Goal: Task Accomplishment & Management: Manage account settings

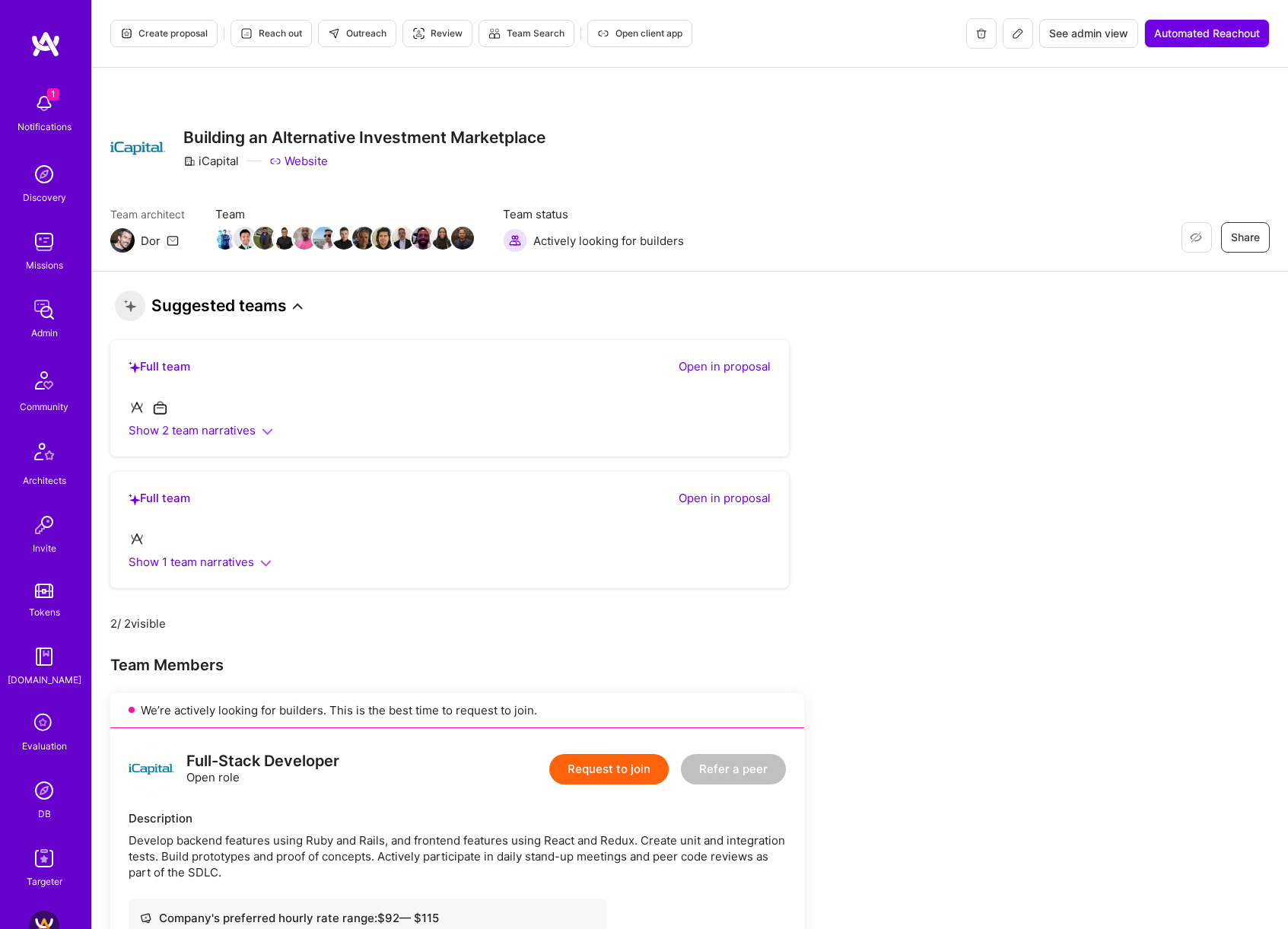
scroll to position [1, 0]
click at [293, 306] on icon at bounding box center [297, 305] width 10 height 10
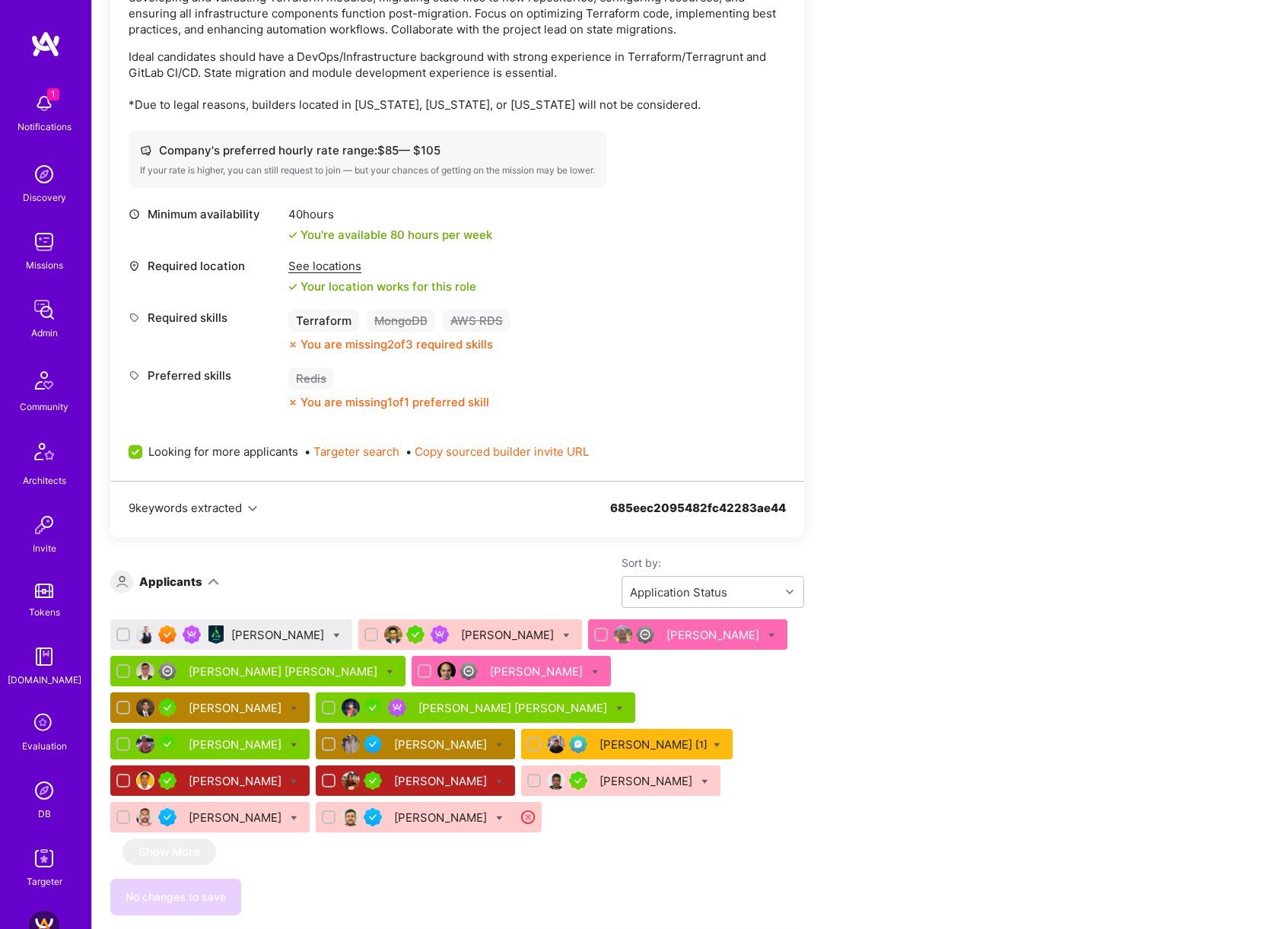
scroll to position [1505, 0]
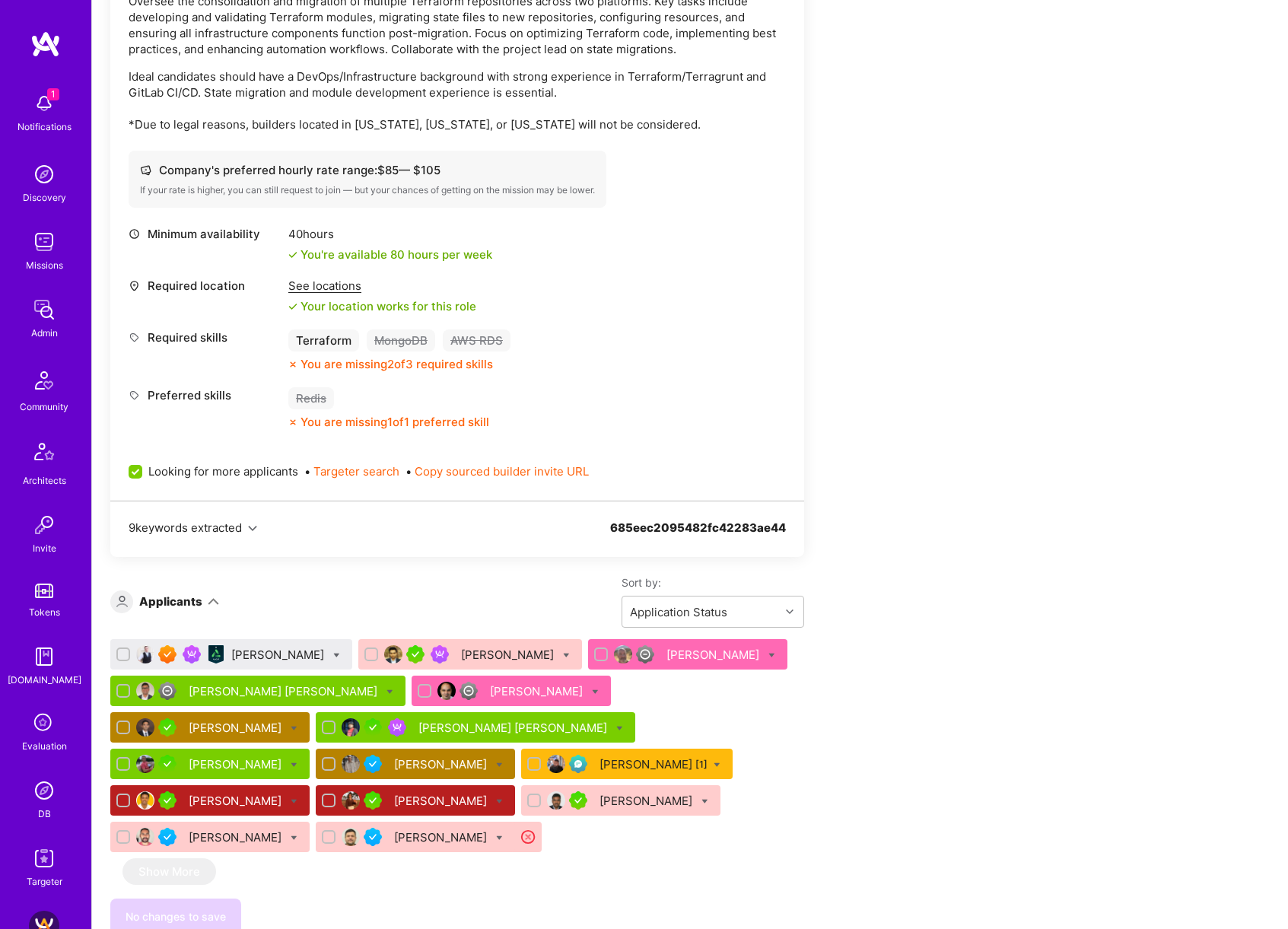
click at [333, 652] on icon at bounding box center [336, 655] width 7 height 7
checkbox input "true"
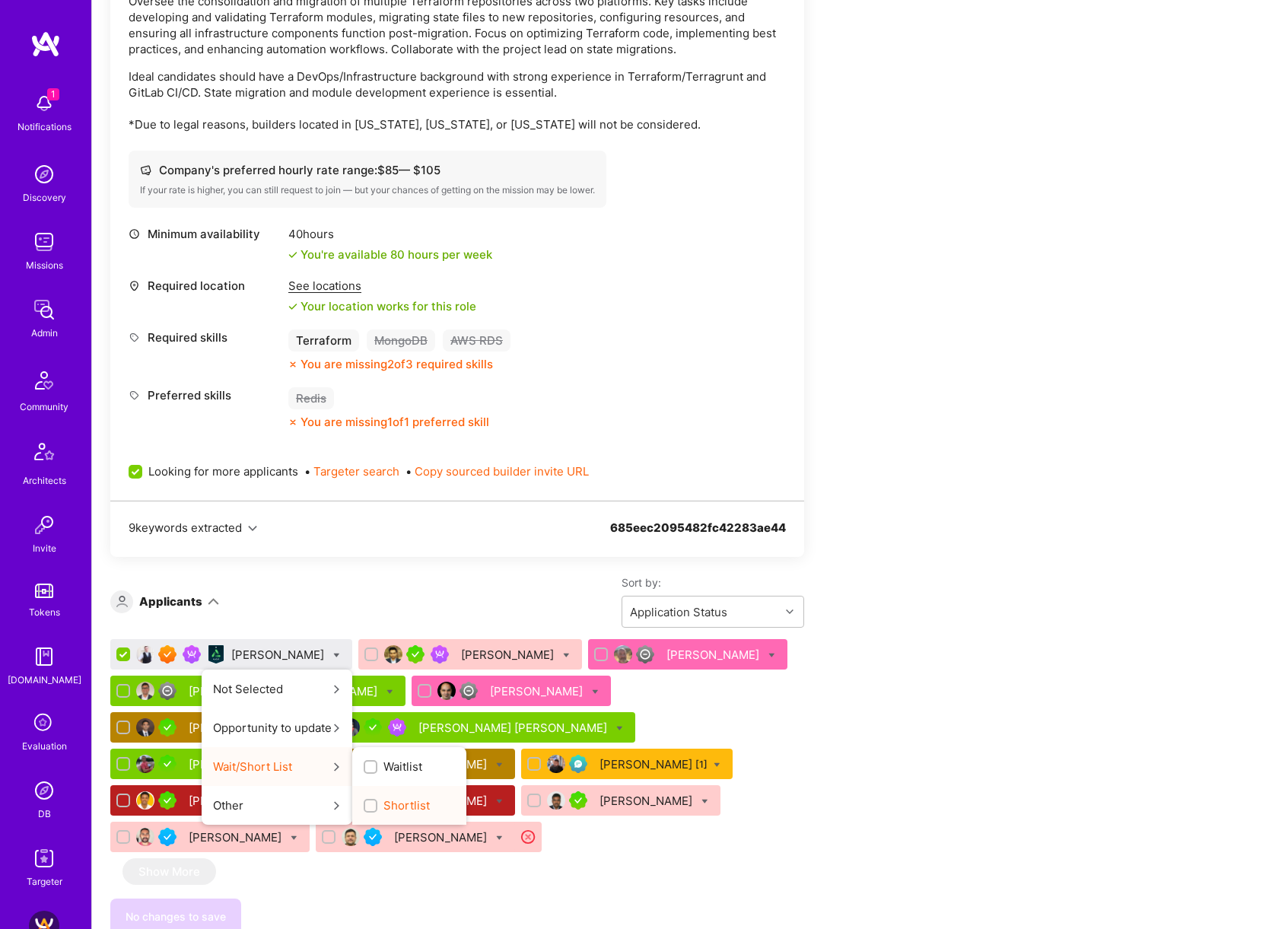
click at [391, 797] on span "Shortlist" at bounding box center [407, 805] width 47 height 16
click at [377, 801] on input "Shortlist" at bounding box center [371, 806] width 11 height 11
checkbox input "true"
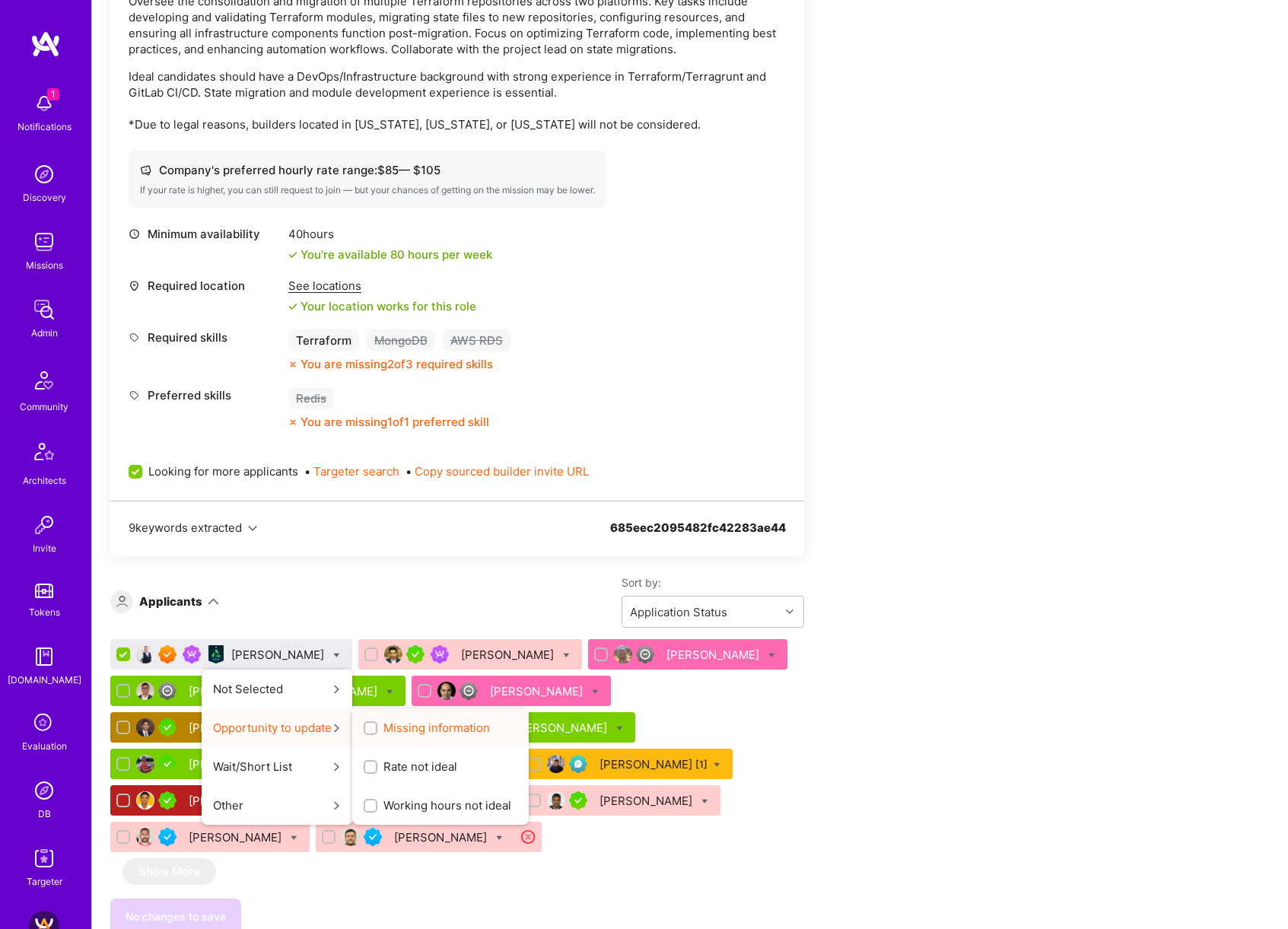
scroll to position [0, 0]
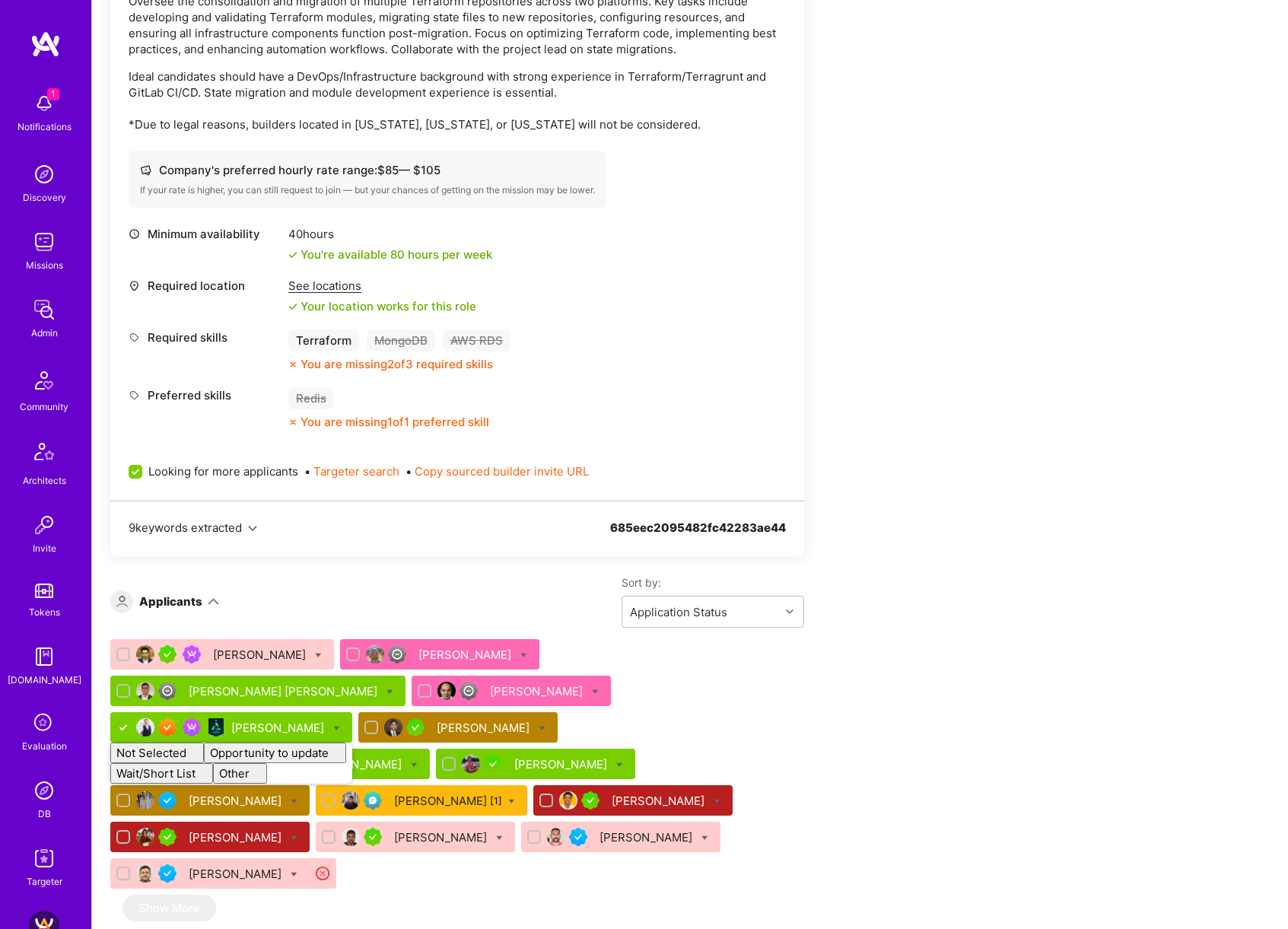
checkbox input "false"
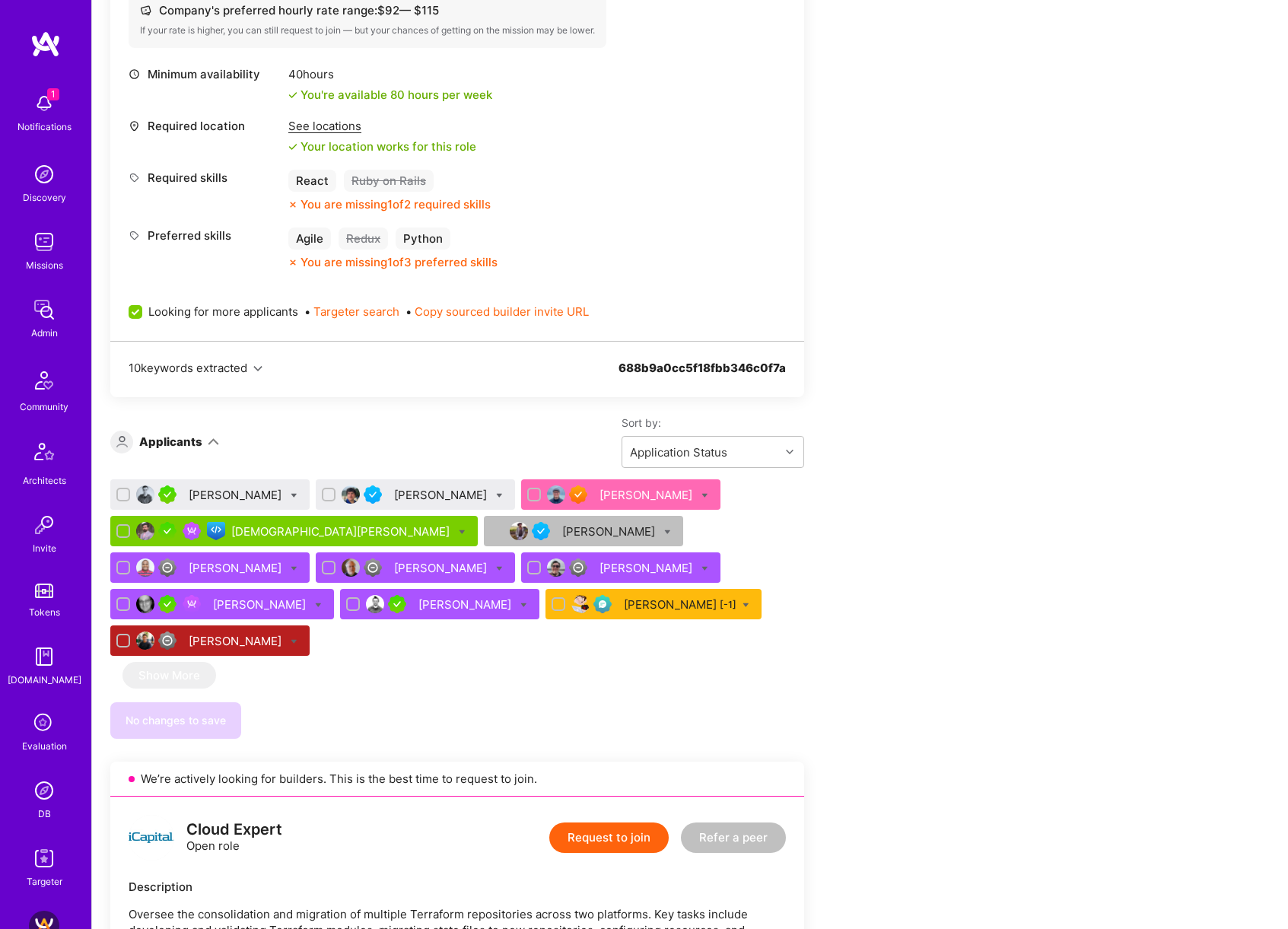
scroll to position [583, 0]
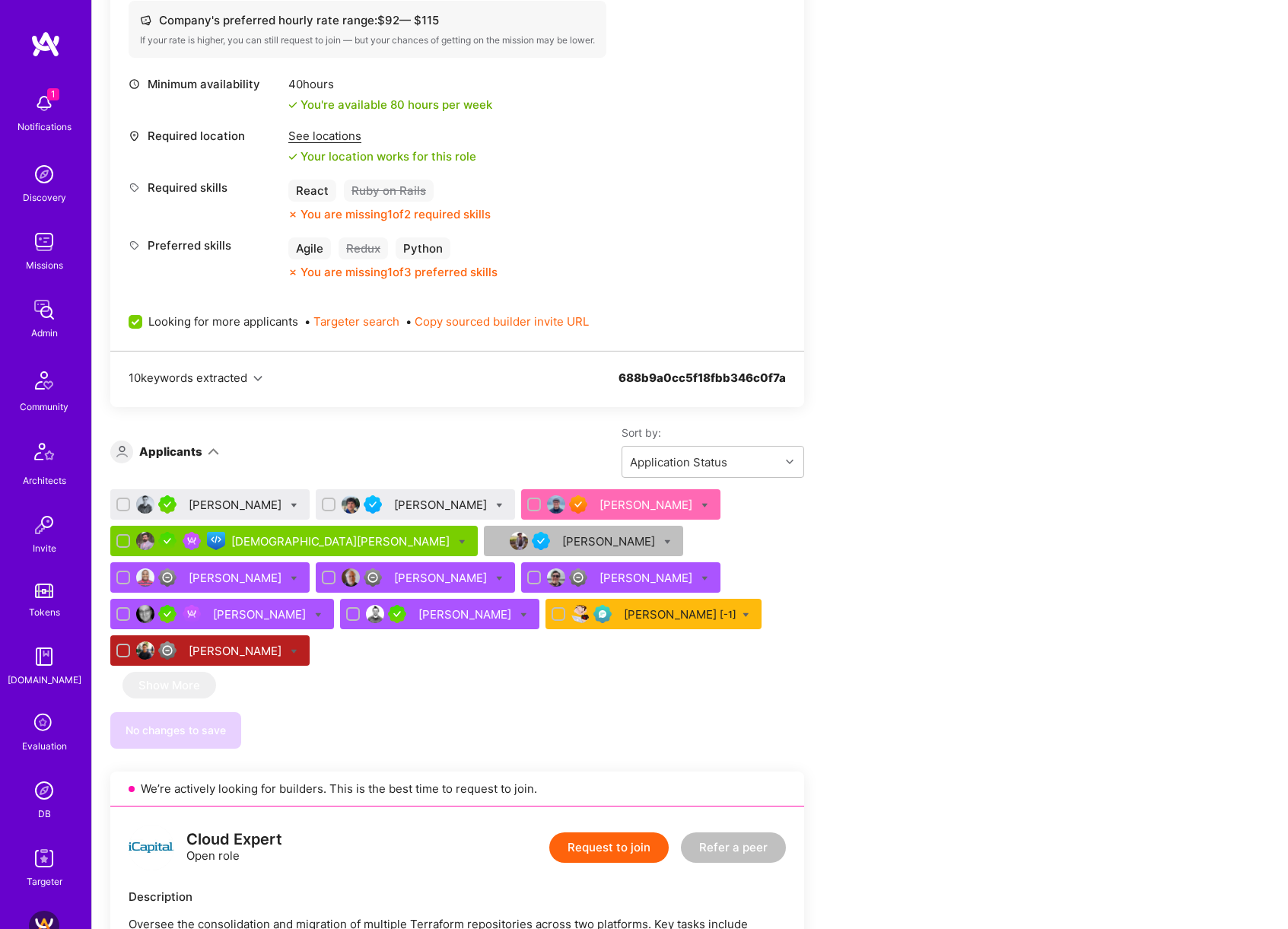
click at [254, 507] on div "[PERSON_NAME]" at bounding box center [237, 505] width 96 height 16
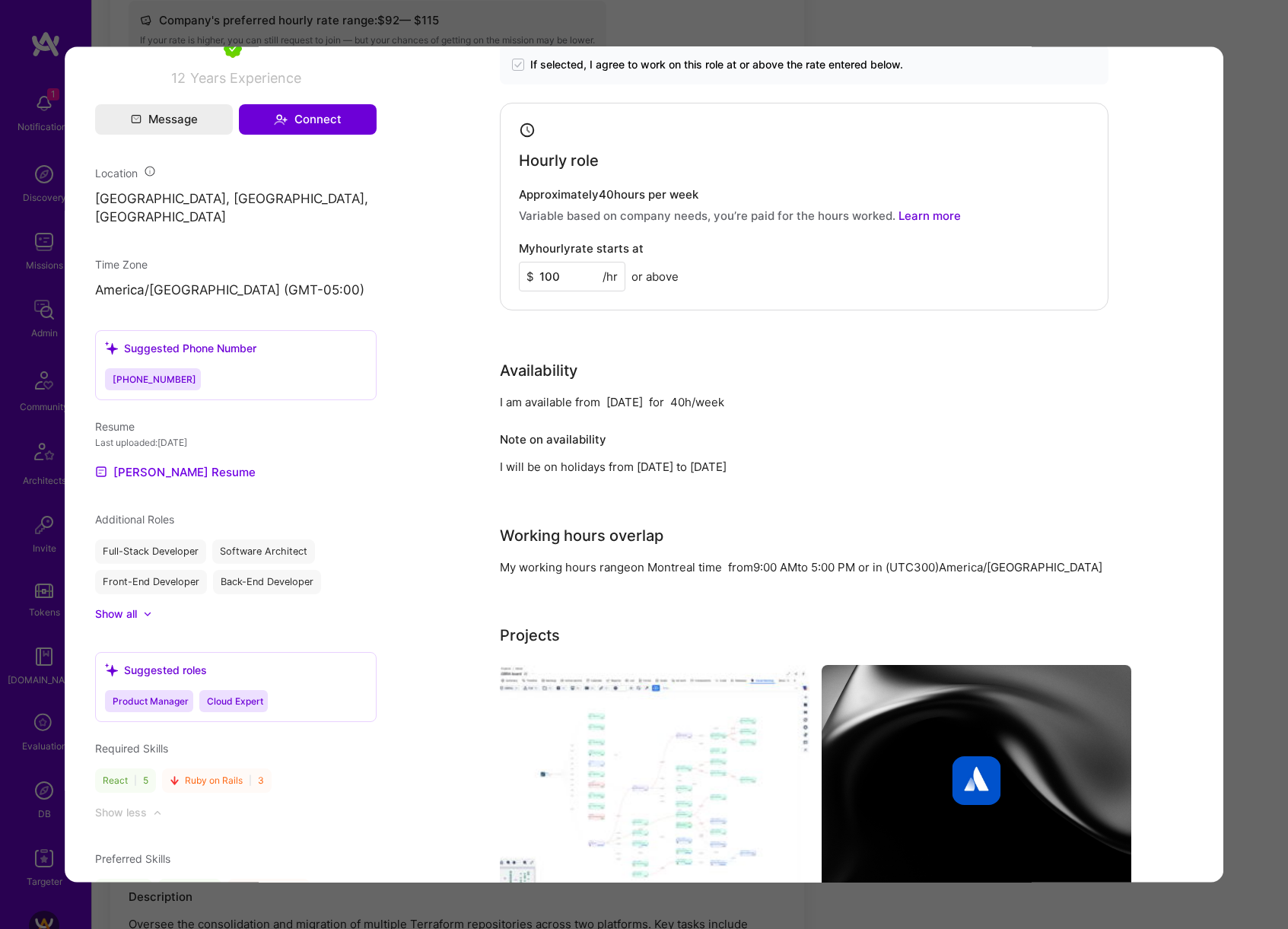
scroll to position [332, 0]
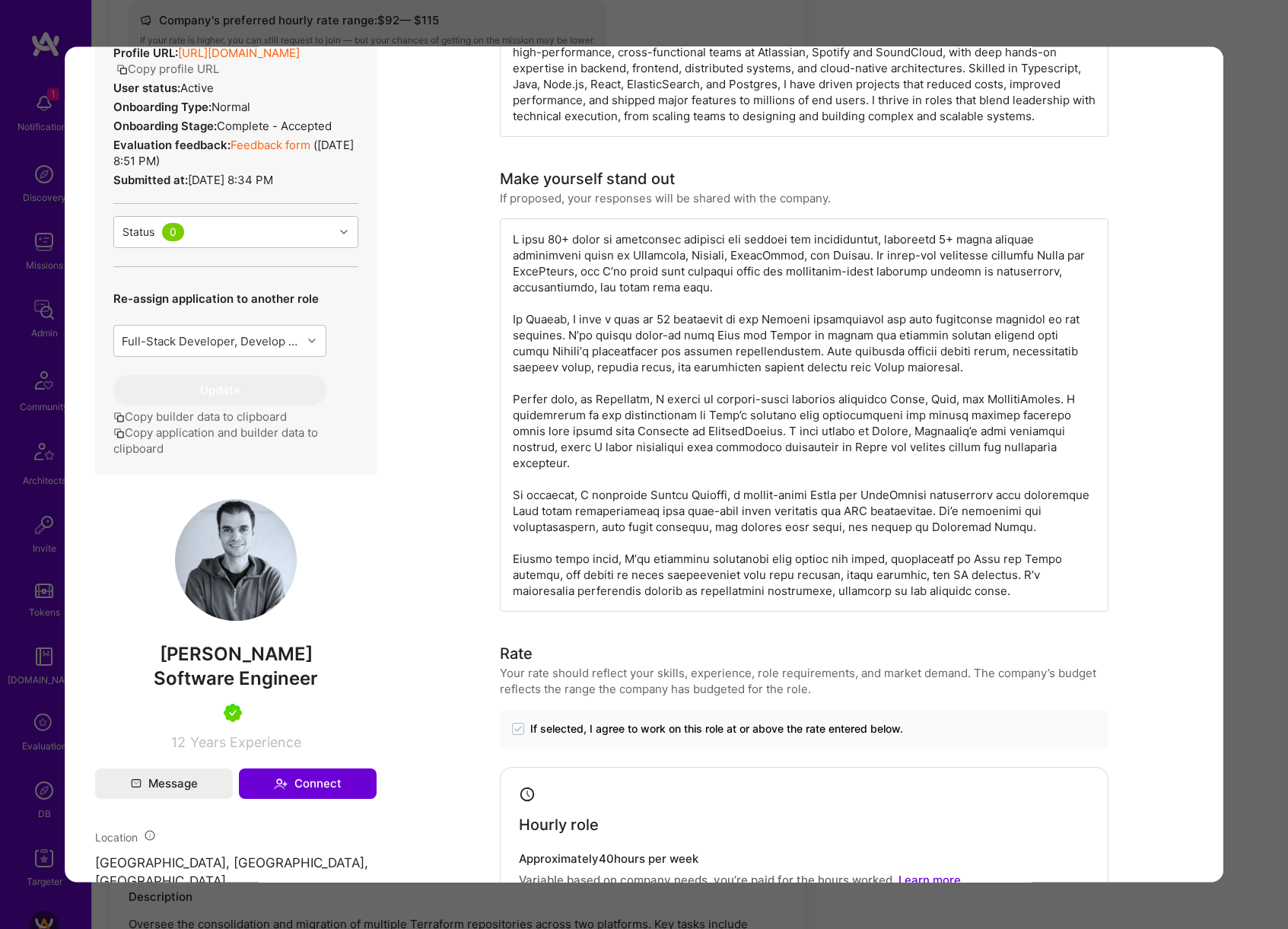
click at [1242, 400] on div "Application 1 of 12 Evaluation scores Expertise level Very good Interpersonal s…" at bounding box center [644, 464] width 1288 height 929
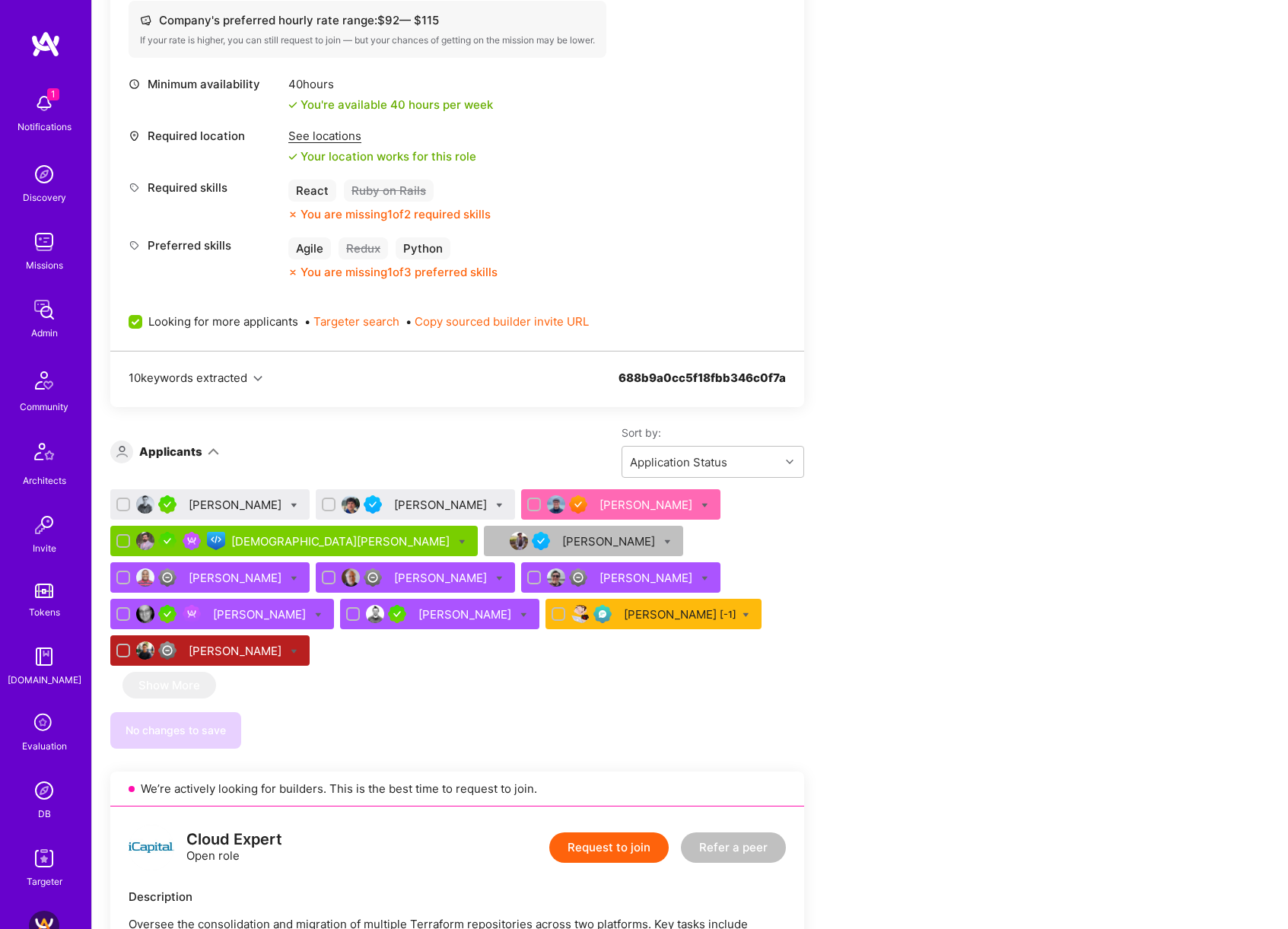
click at [297, 504] on icon at bounding box center [293, 505] width 7 height 7
checkbox input "true"
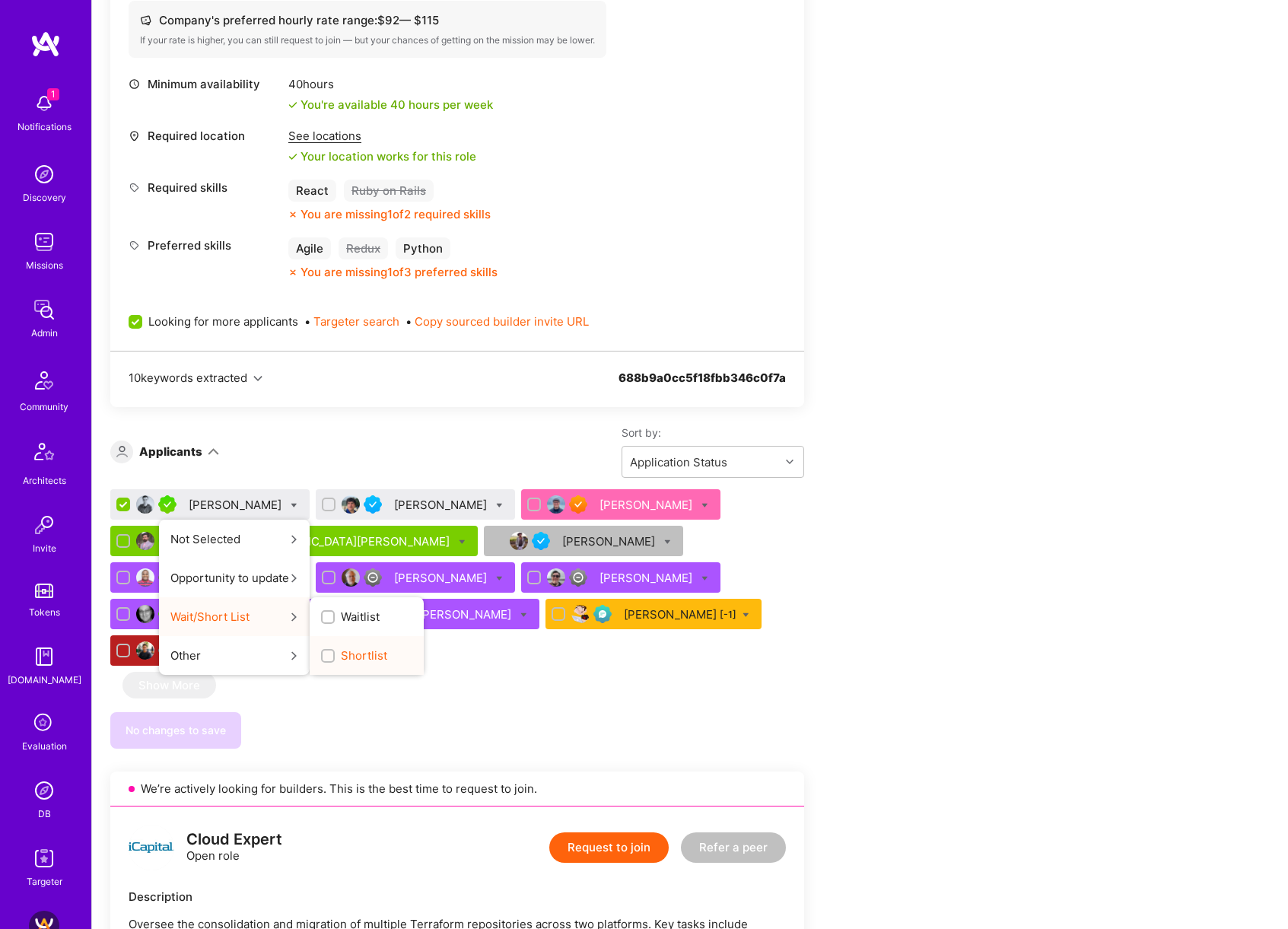
click at [358, 654] on span "Shortlist" at bounding box center [365, 655] width 47 height 16
click at [334, 654] on input "Shortlist" at bounding box center [329, 656] width 11 height 11
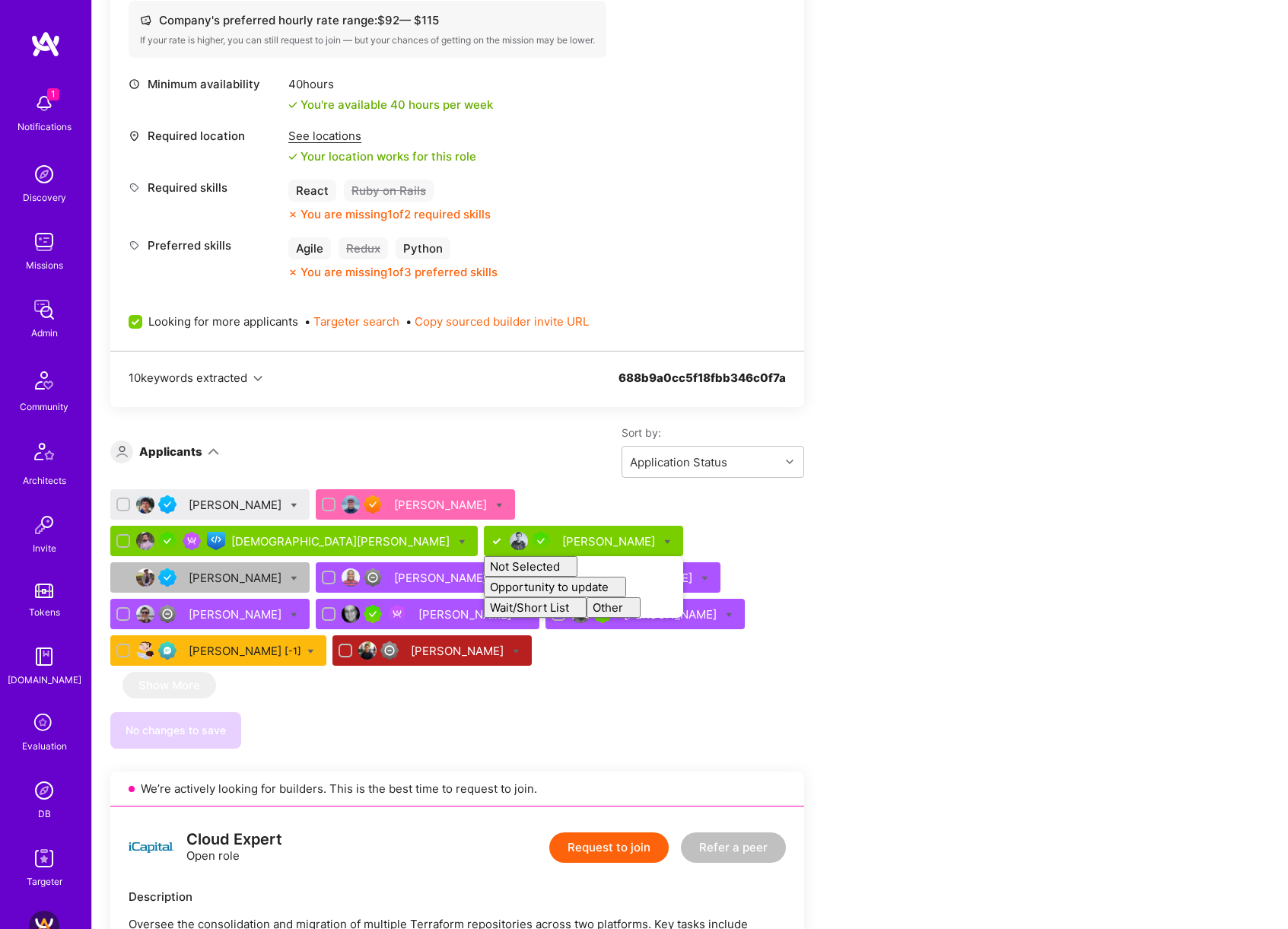
checkbox input "false"
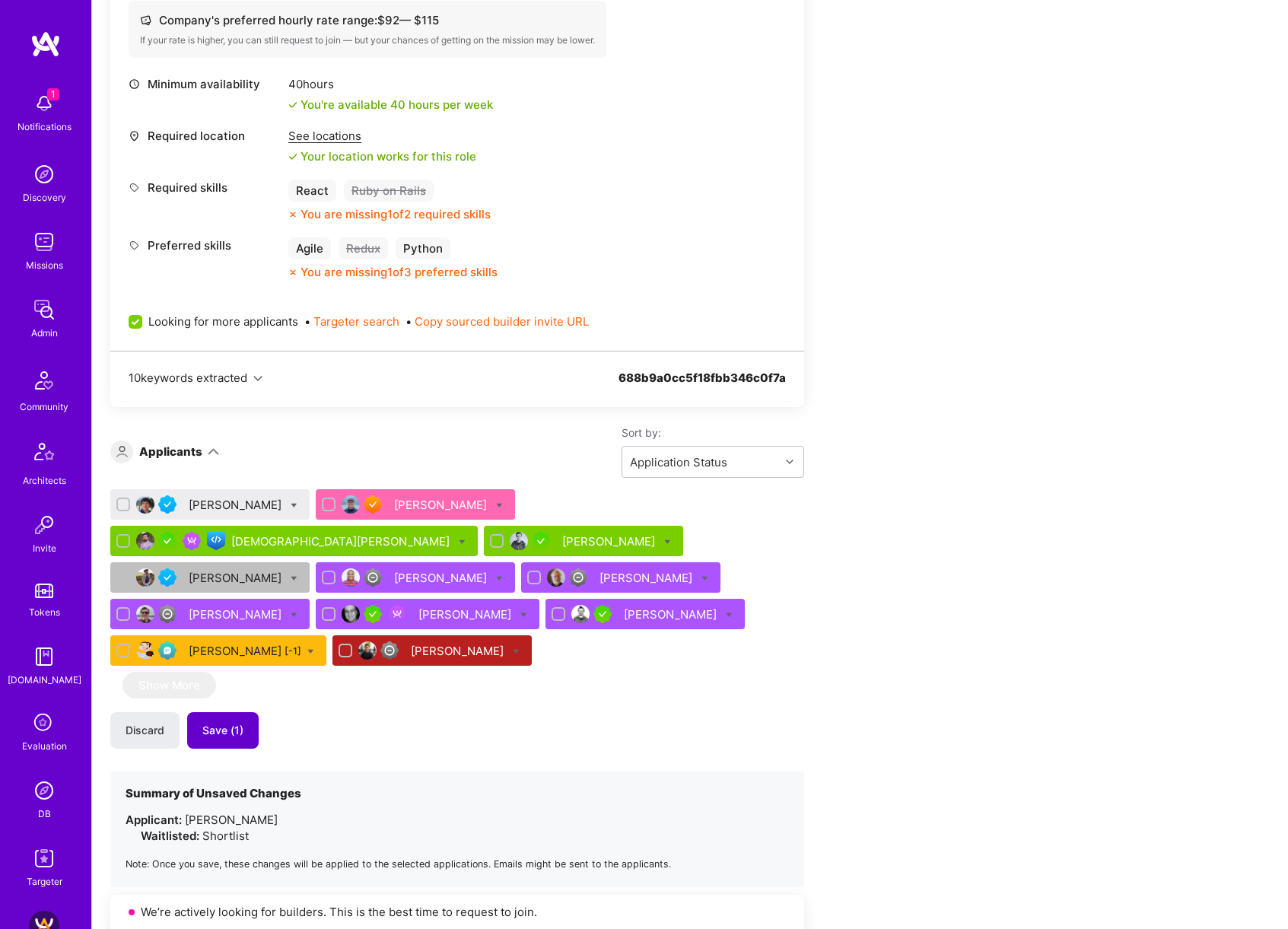
click at [241, 722] on span "Save (1)" at bounding box center [223, 730] width 41 height 16
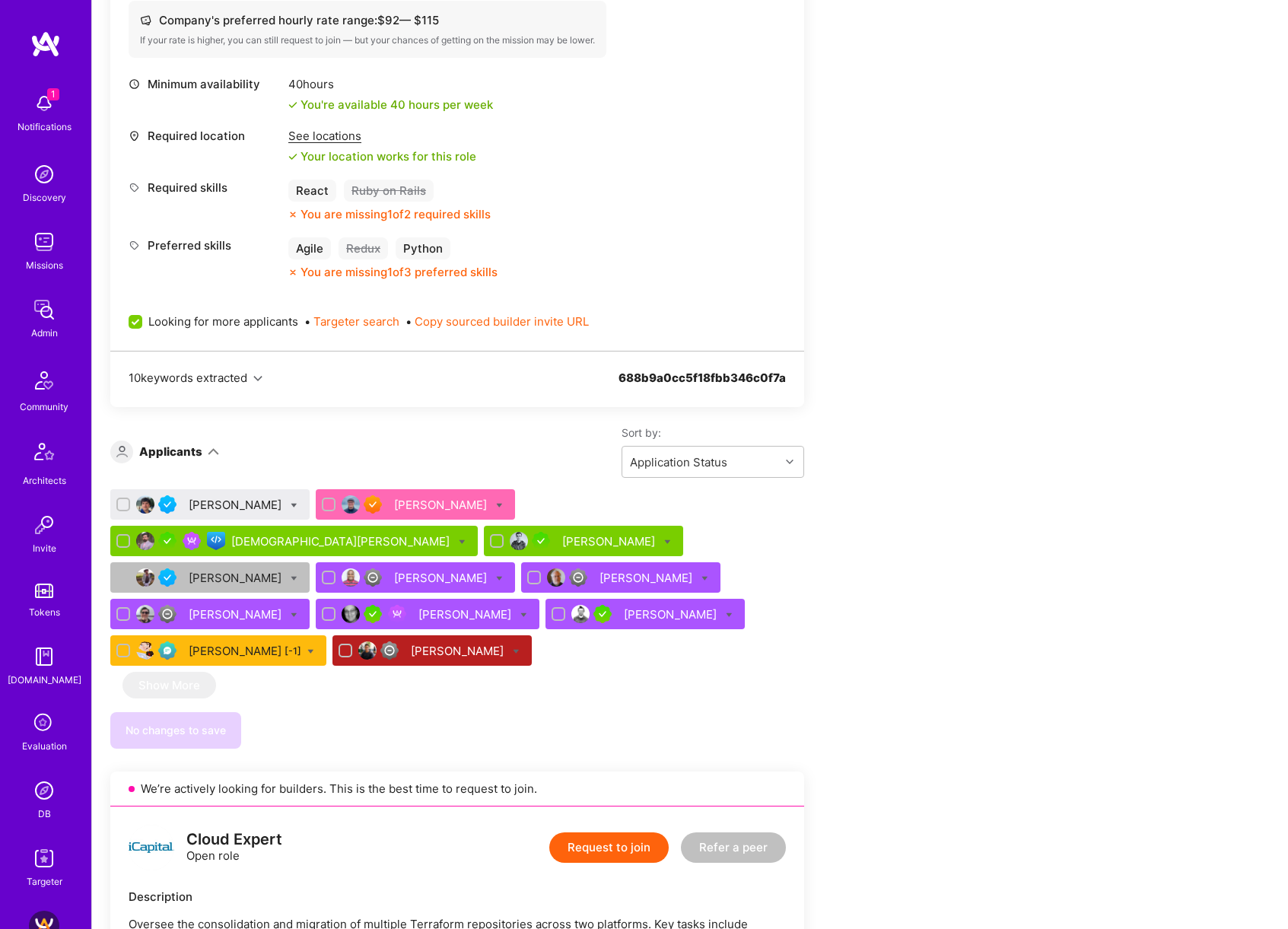
click at [241, 501] on div "[PERSON_NAME]" at bounding box center [237, 505] width 96 height 16
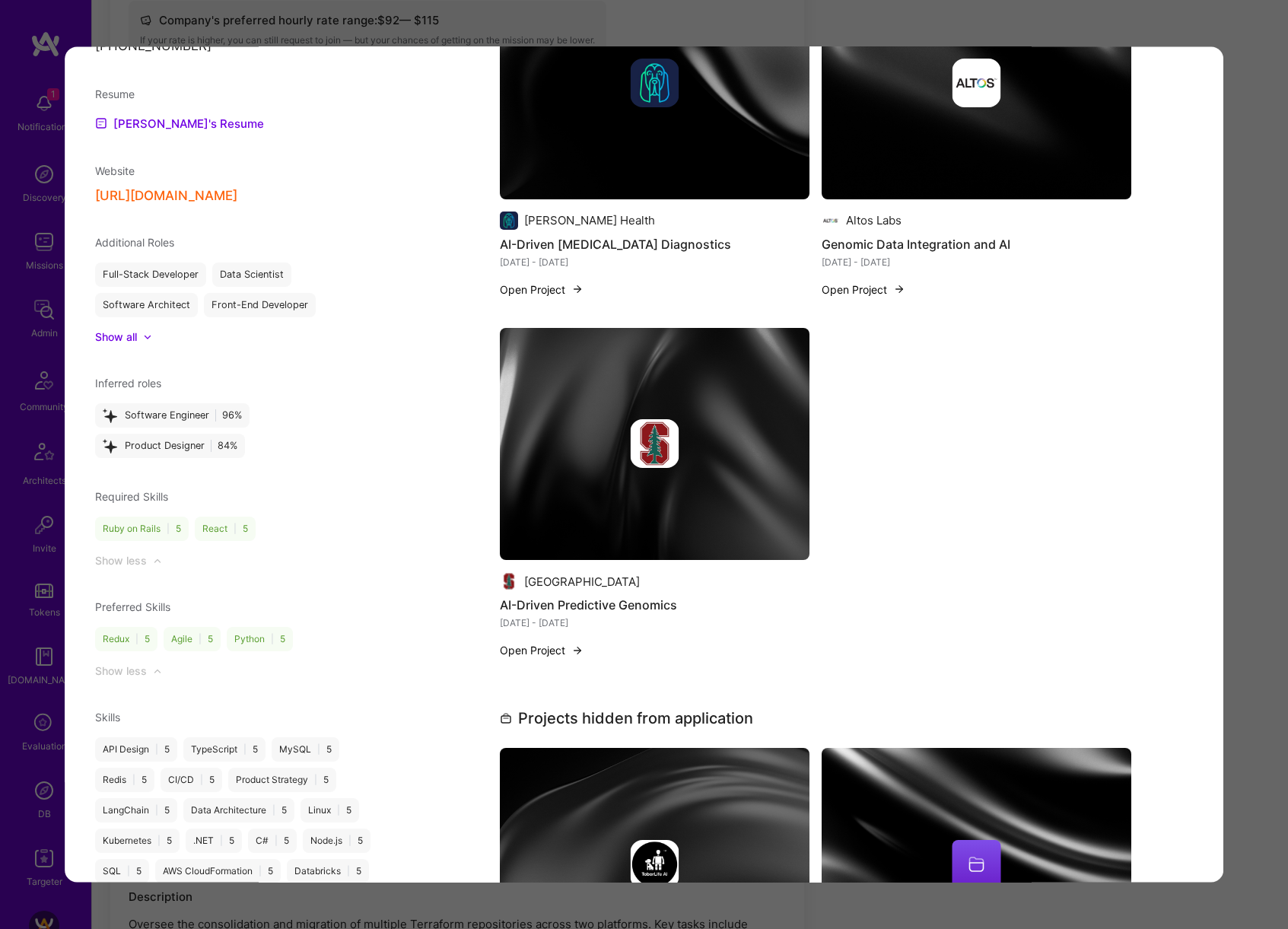
scroll to position [1393, 0]
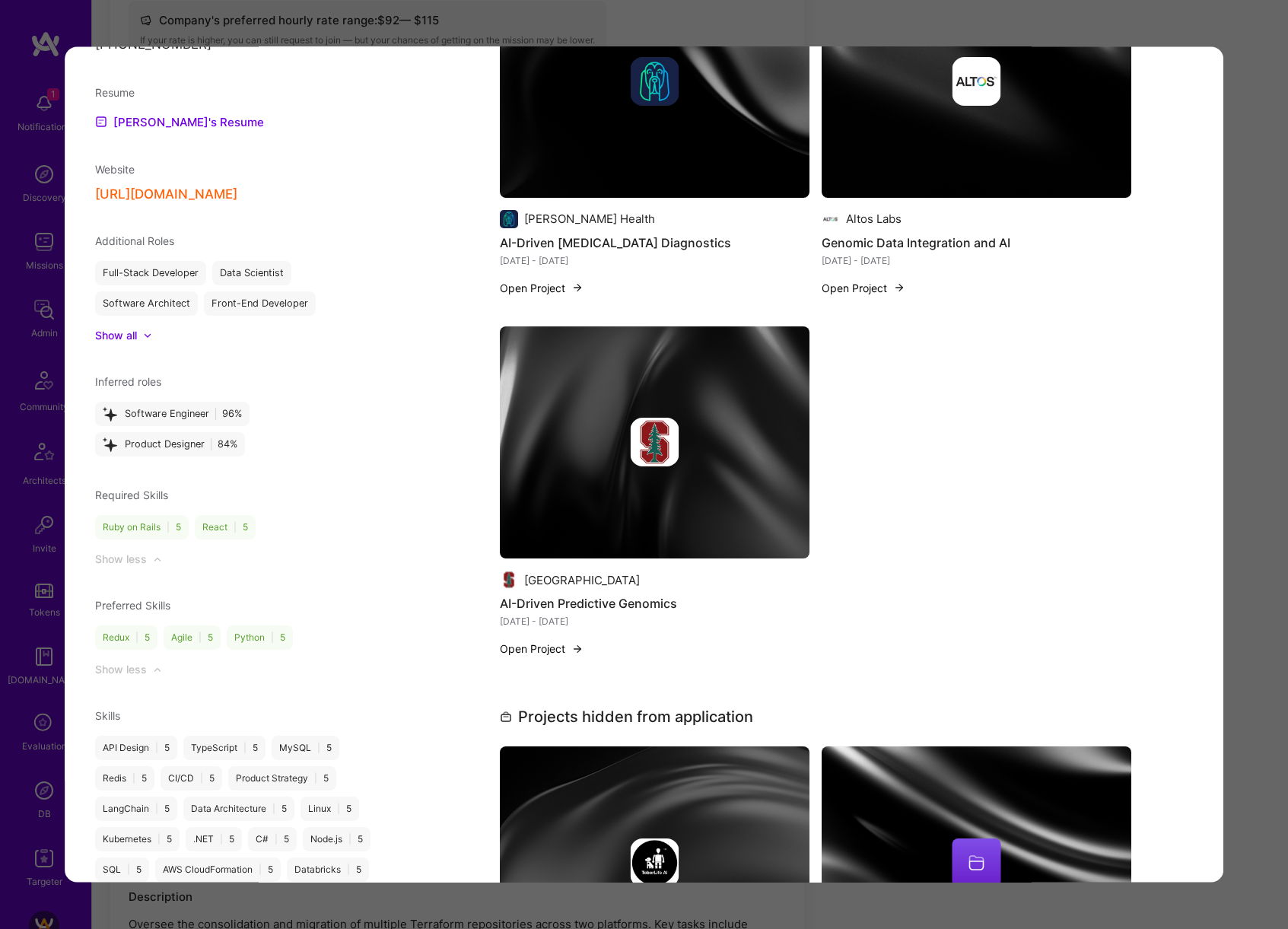
click at [1235, 451] on div "Application 1 of 12 Evaluation scores Expertise level Very good Interpersonal s…" at bounding box center [644, 464] width 1288 height 929
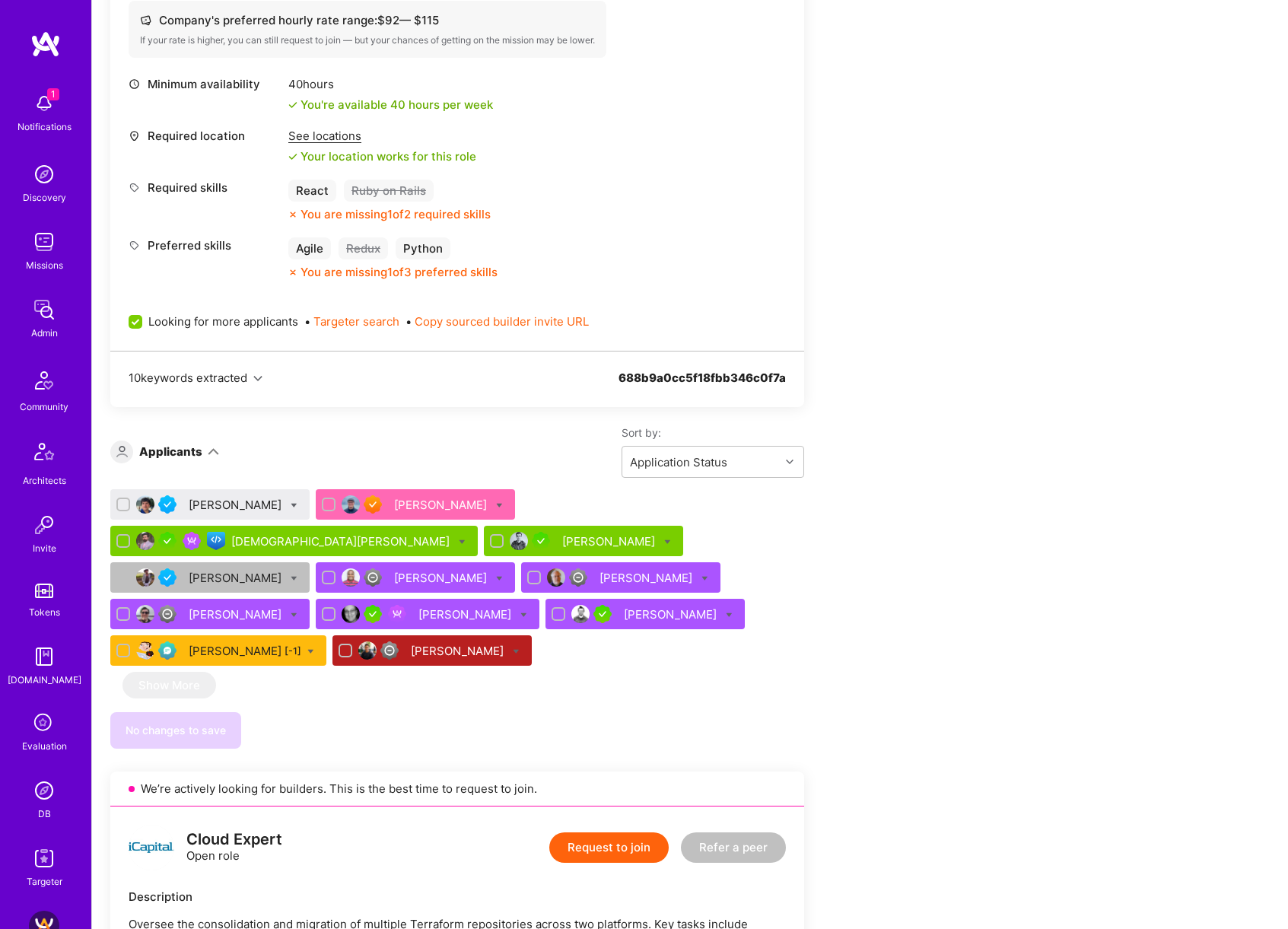
click at [282, 504] on div "[PERSON_NAME]" at bounding box center [210, 504] width 199 height 30
click at [291, 502] on icon at bounding box center [293, 505] width 7 height 7
checkbox input "true"
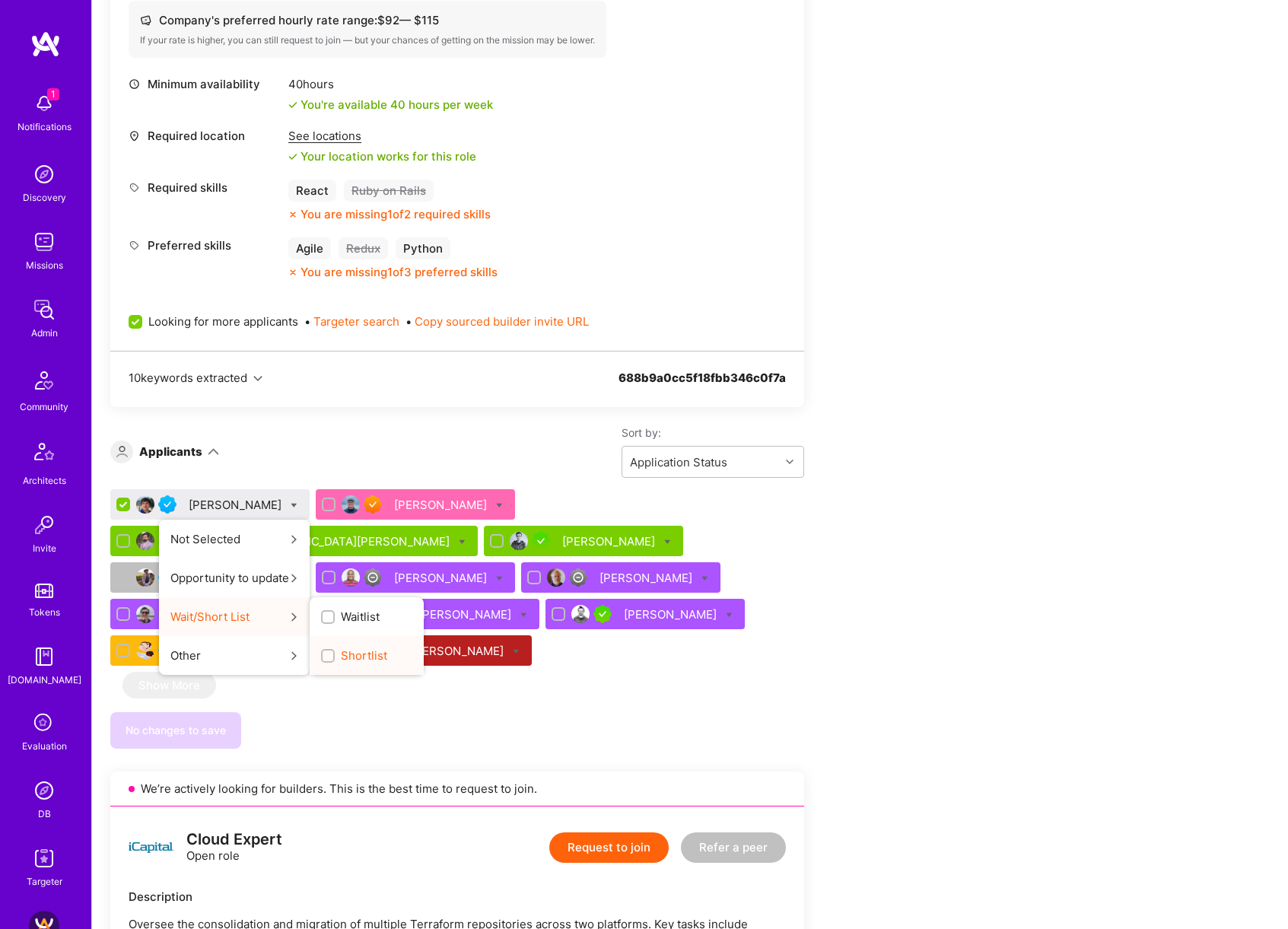
click at [348, 657] on span "Shortlist" at bounding box center [365, 655] width 47 height 16
click at [334, 657] on input "Shortlist" at bounding box center [329, 656] width 11 height 11
checkbox input "true"
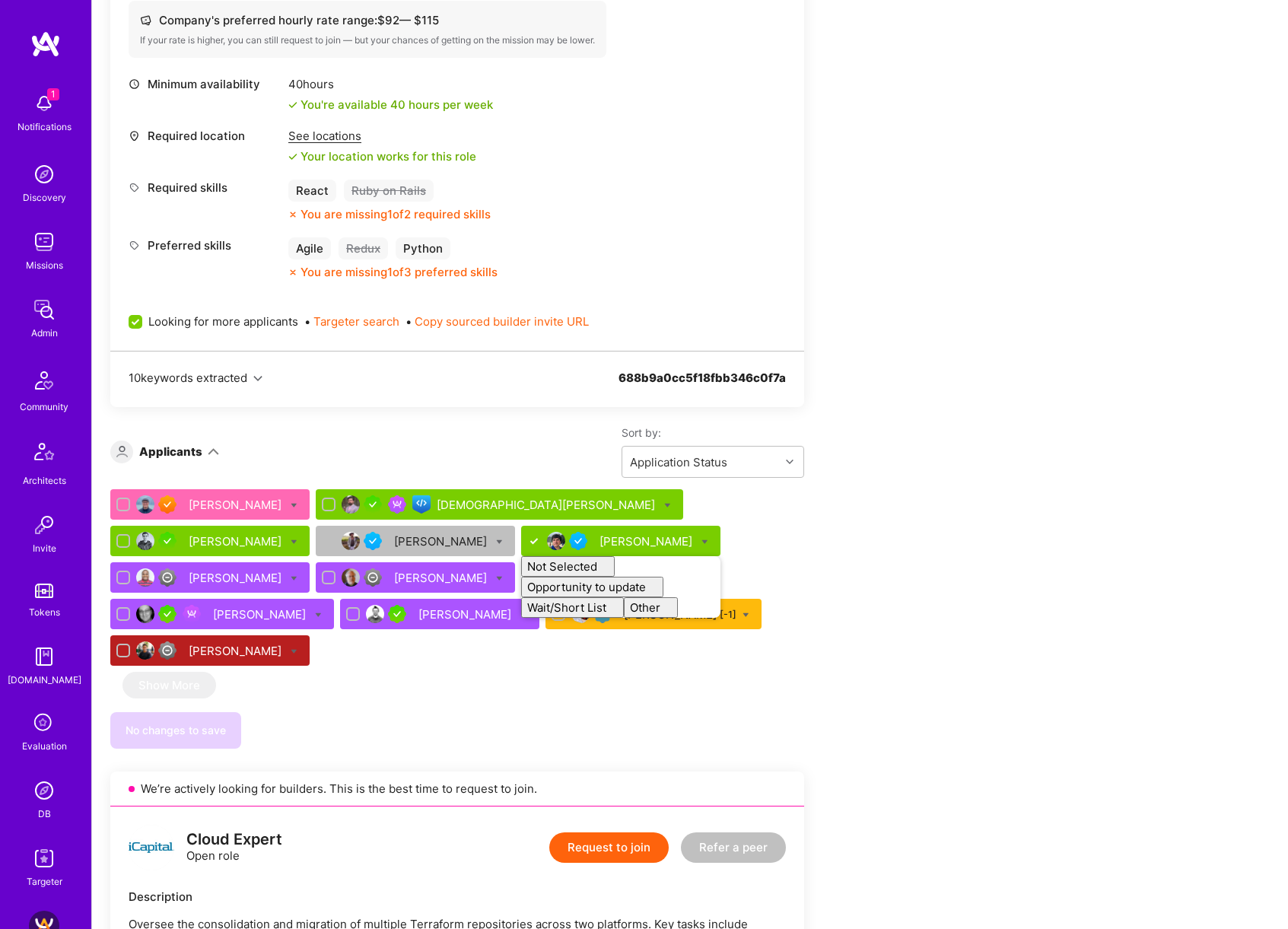
checkbox input "false"
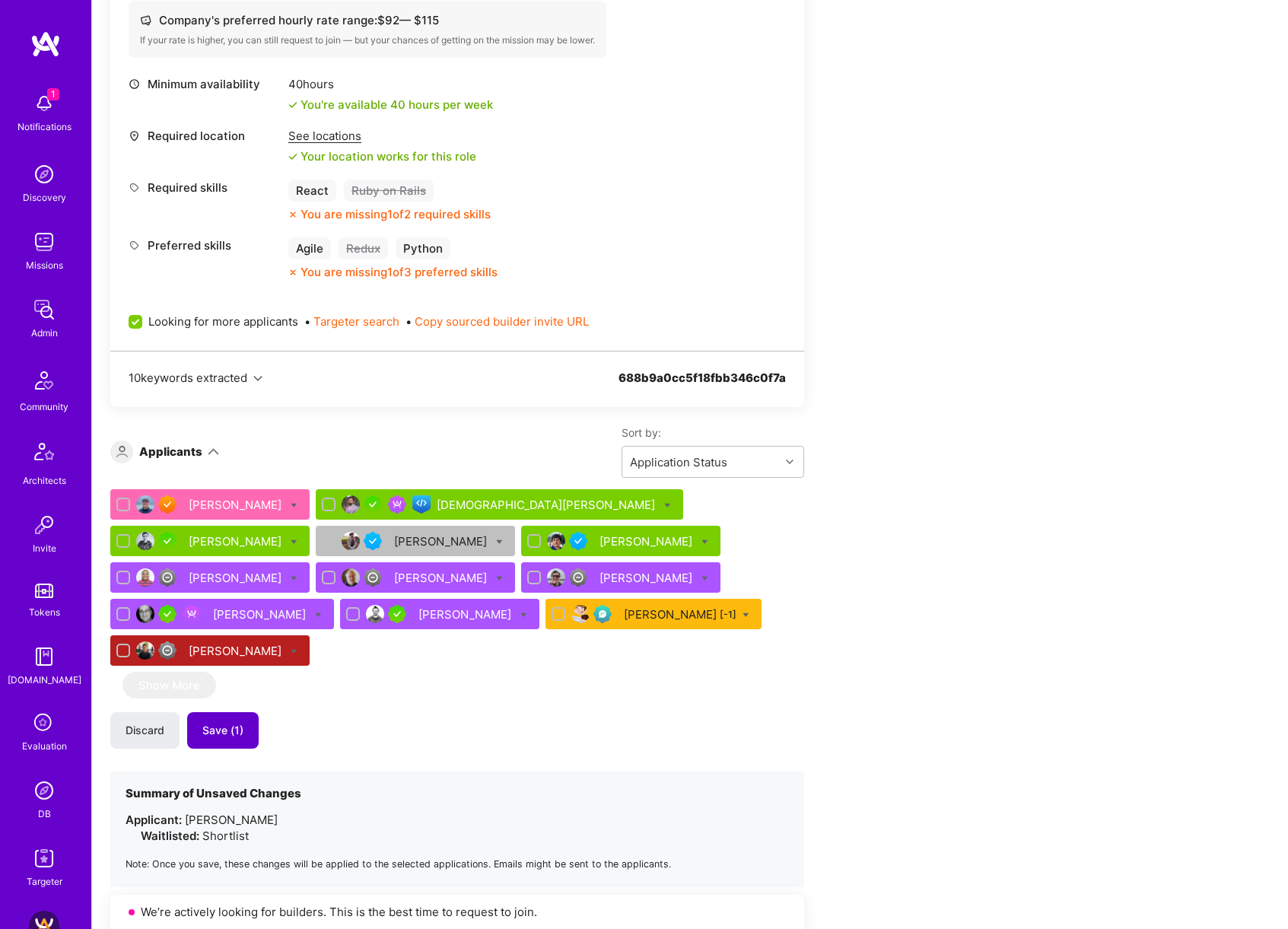
click at [220, 722] on span "Save (1)" at bounding box center [223, 730] width 41 height 16
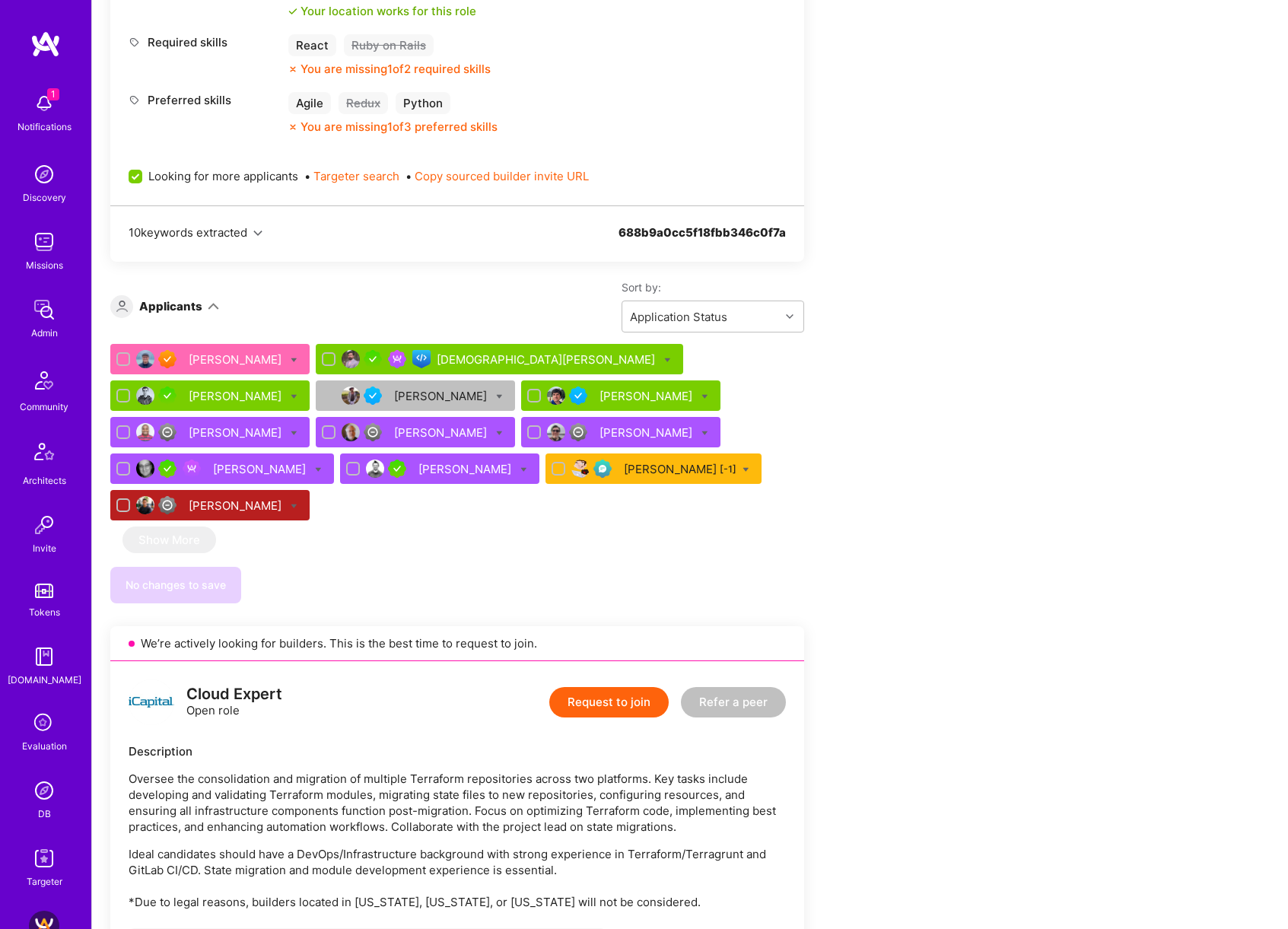
scroll to position [670, 0]
